Goal: Transaction & Acquisition: Purchase product/service

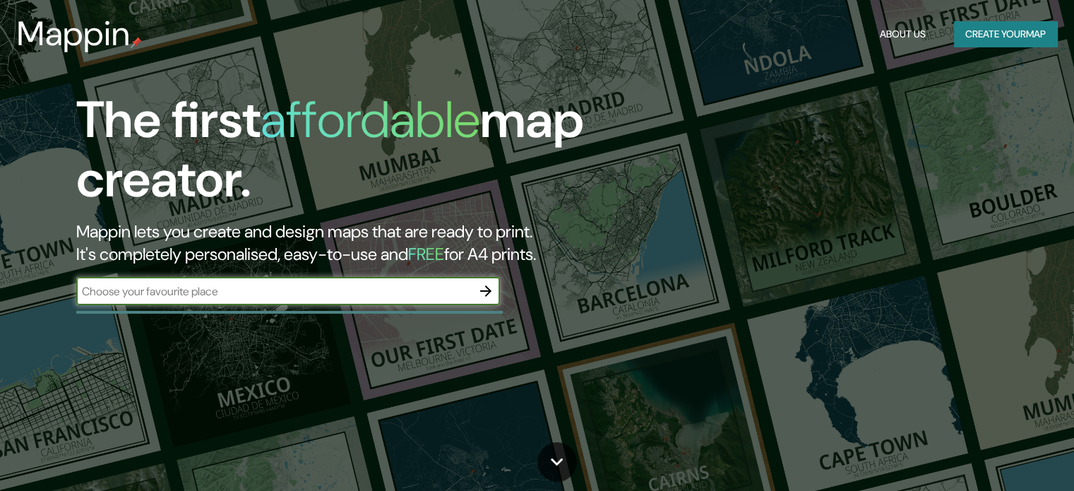
click at [484, 290] on icon "button" at bounding box center [485, 290] width 11 height 11
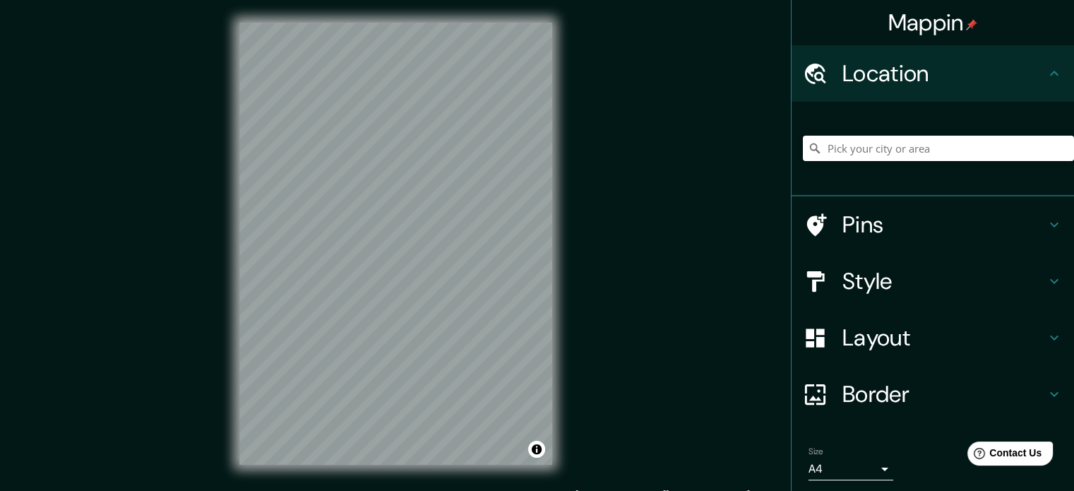
click at [861, 139] on input "Pick your city or area" at bounding box center [938, 148] width 271 height 25
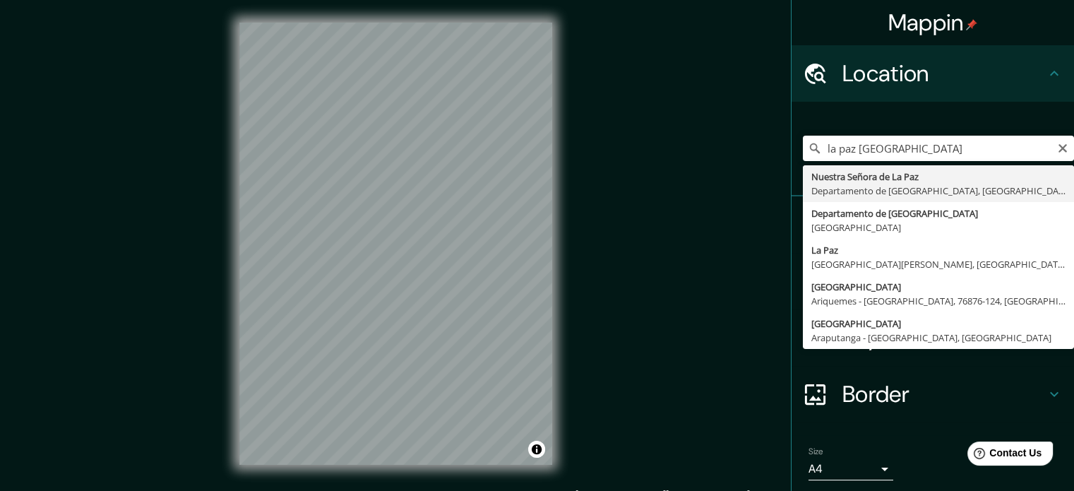
type input "[GEOGRAPHIC_DATA], [GEOGRAPHIC_DATA], [GEOGRAPHIC_DATA]"
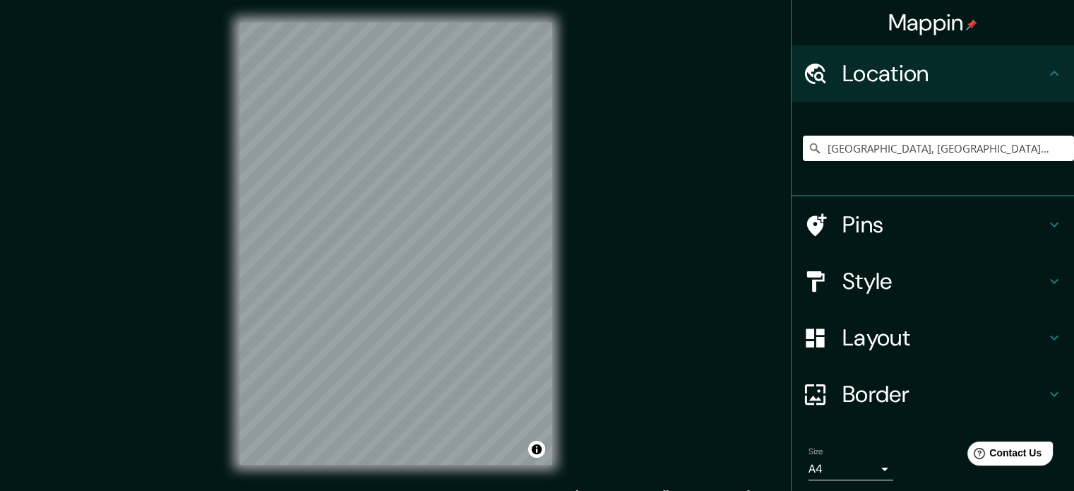
click at [940, 233] on h4 "Pins" at bounding box center [943, 224] width 203 height 28
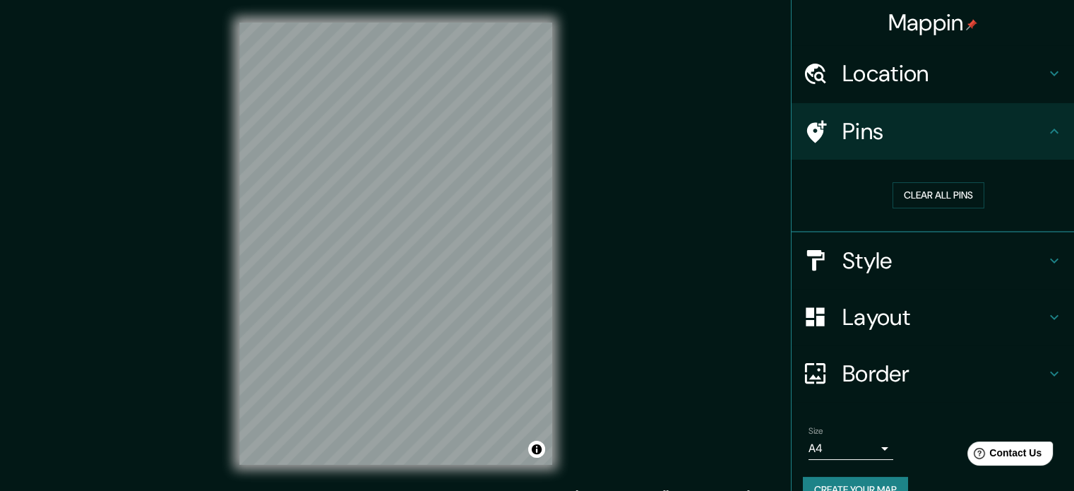
click at [921, 261] on h4 "Style" at bounding box center [943, 260] width 203 height 28
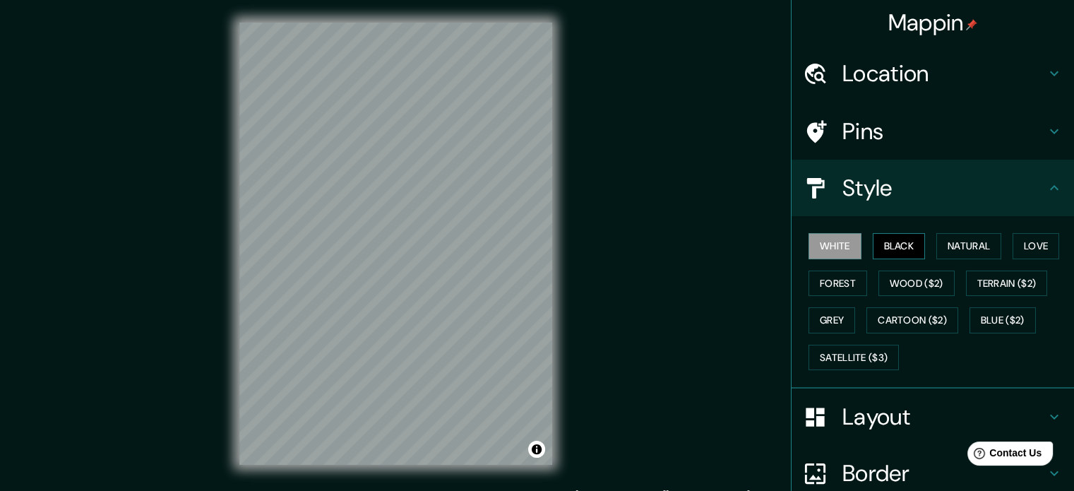
click at [900, 250] on button "Black" at bounding box center [899, 246] width 53 height 26
click at [839, 244] on button "White" at bounding box center [834, 246] width 53 height 26
click at [946, 244] on button "Natural" at bounding box center [968, 246] width 65 height 26
click at [832, 243] on button "White" at bounding box center [834, 246] width 53 height 26
click at [969, 246] on button "Natural" at bounding box center [968, 246] width 65 height 26
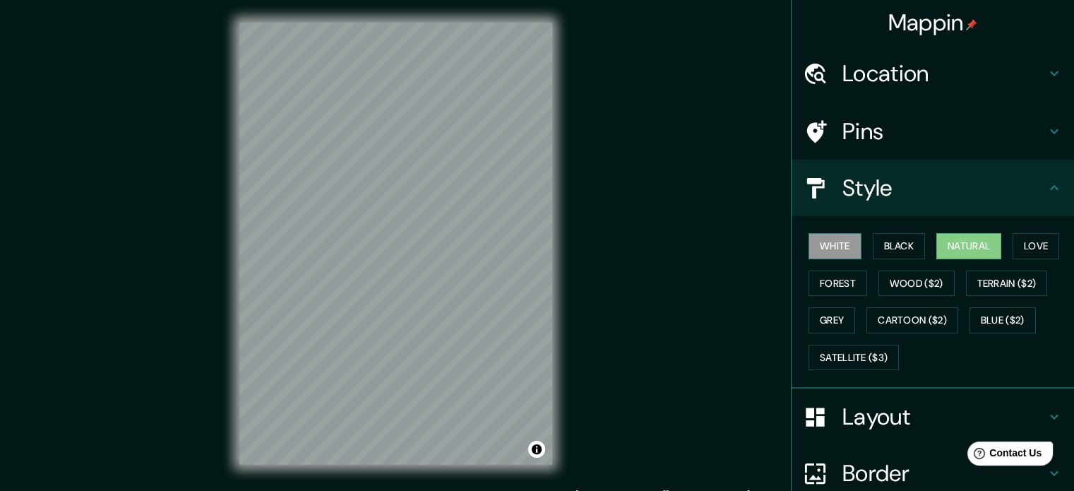
click at [818, 249] on button "White" at bounding box center [834, 246] width 53 height 26
click at [830, 273] on button "Forest" at bounding box center [837, 283] width 59 height 26
click at [835, 250] on button "White" at bounding box center [834, 246] width 53 height 26
